Goal: Task Accomplishment & Management: Manage account settings

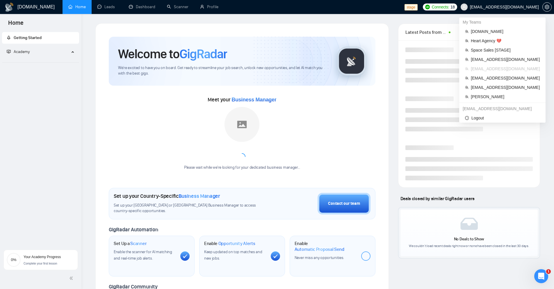
click at [521, 7] on span "[EMAIL_ADDRESS][DOMAIN_NAME]" at bounding box center [504, 7] width 69 height 0
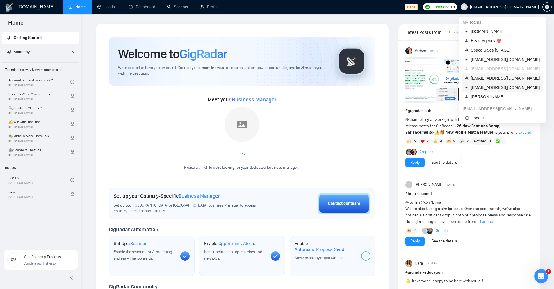
click at [485, 79] on span "[EMAIL_ADDRESS][DOMAIN_NAME]" at bounding box center [505, 78] width 69 height 6
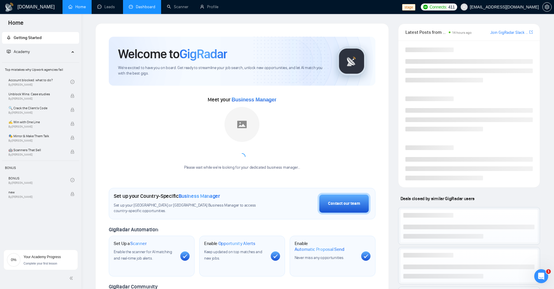
click at [138, 8] on link "Dashboard" at bounding box center [142, 6] width 26 height 5
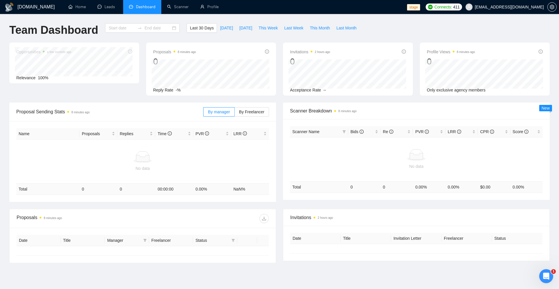
type input "[DATE]"
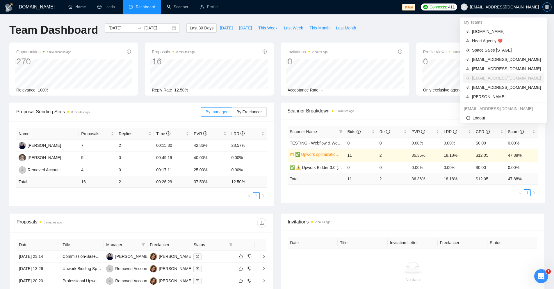
click at [551, 7] on span "setting" at bounding box center [547, 7] width 9 height 5
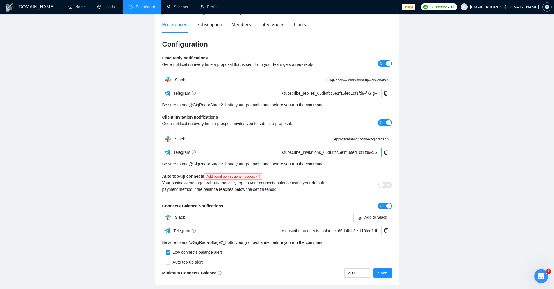
scroll to position [51, 0]
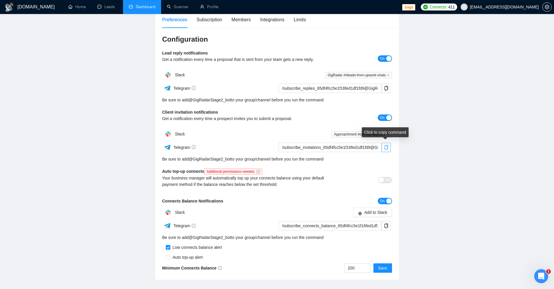
click at [387, 146] on icon "copy" at bounding box center [386, 147] width 4 height 5
